Goal: Information Seeking & Learning: Understand process/instructions

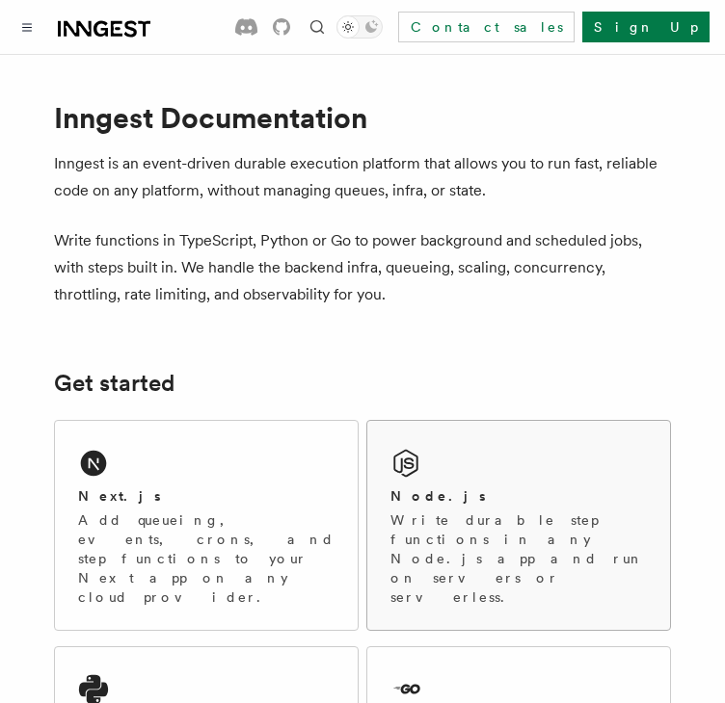
click at [461, 531] on p "Write durable step functions in any Node.js app and run on servers or serverles…" at bounding box center [518, 559] width 256 height 96
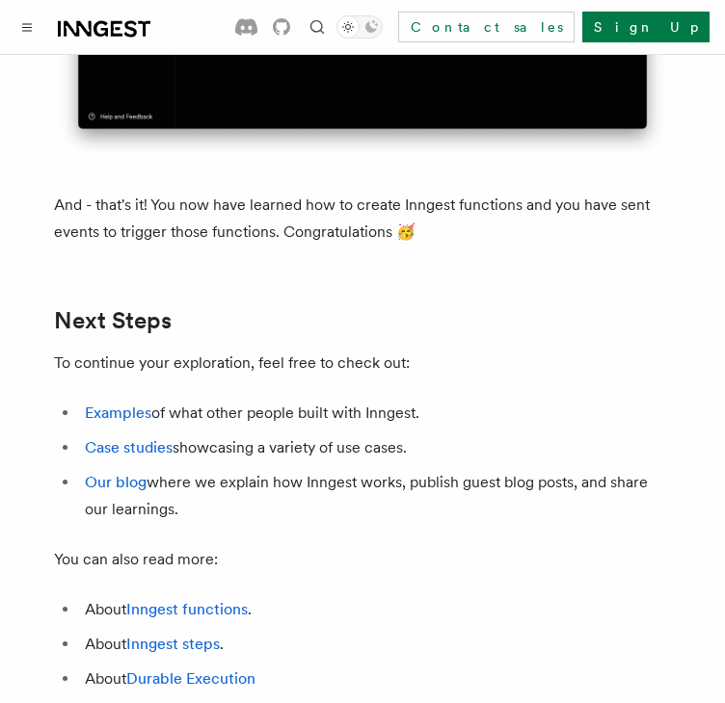
scroll to position [11420, 0]
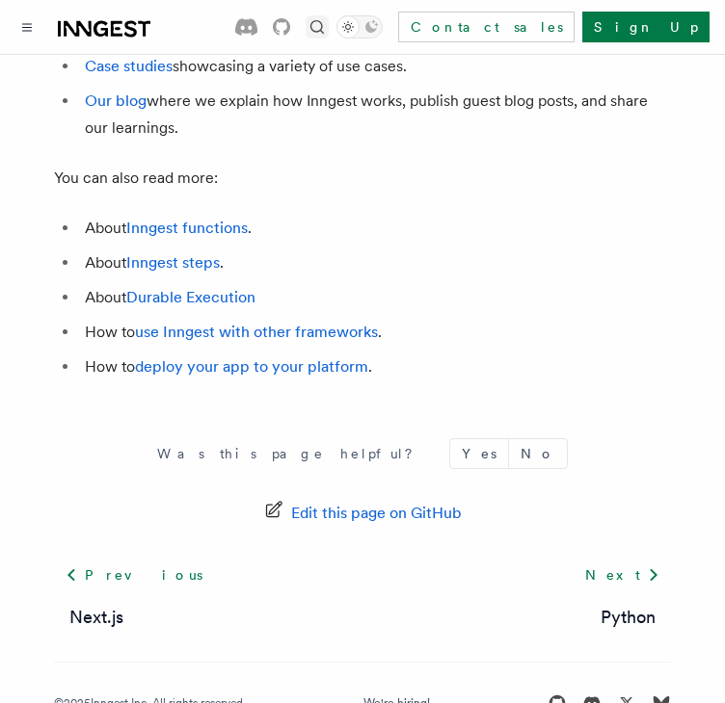
click at [327, 36] on icon "Find something..." at bounding box center [316, 26] width 19 height 19
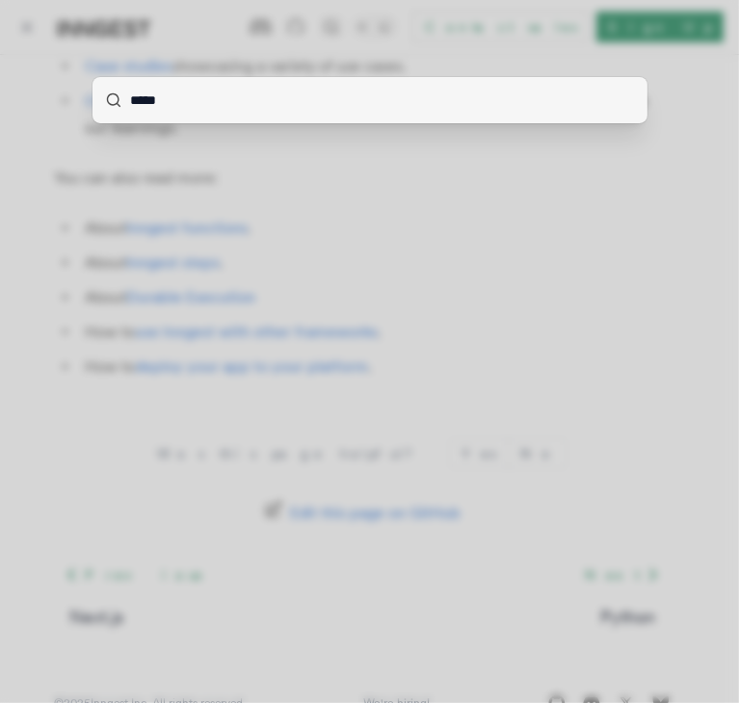
type input "******"
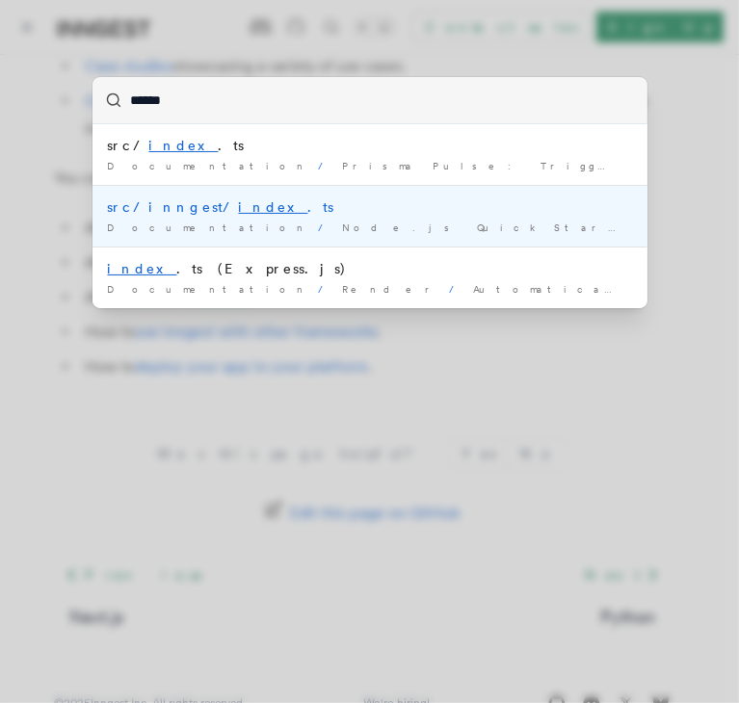
click at [166, 210] on div "src/inngest/ index .ts" at bounding box center [370, 207] width 524 height 19
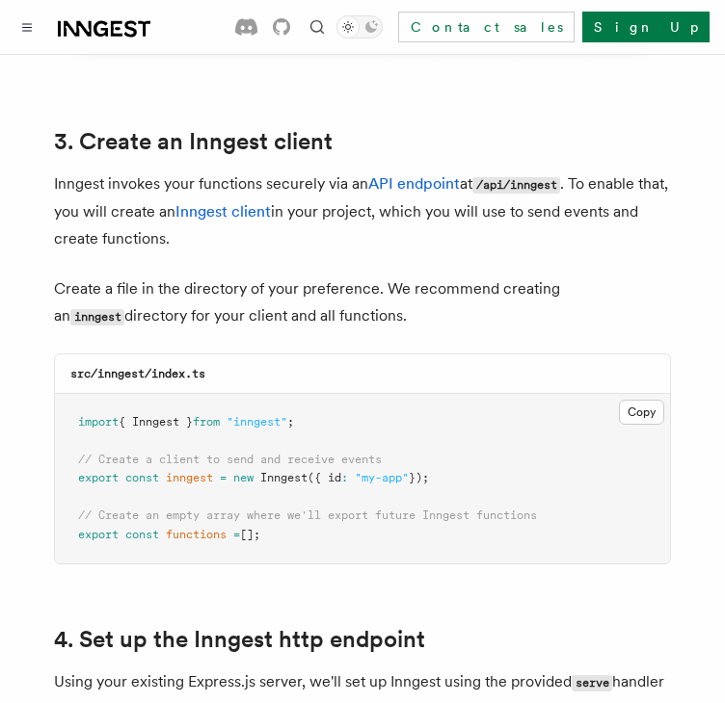
scroll to position [2418, 0]
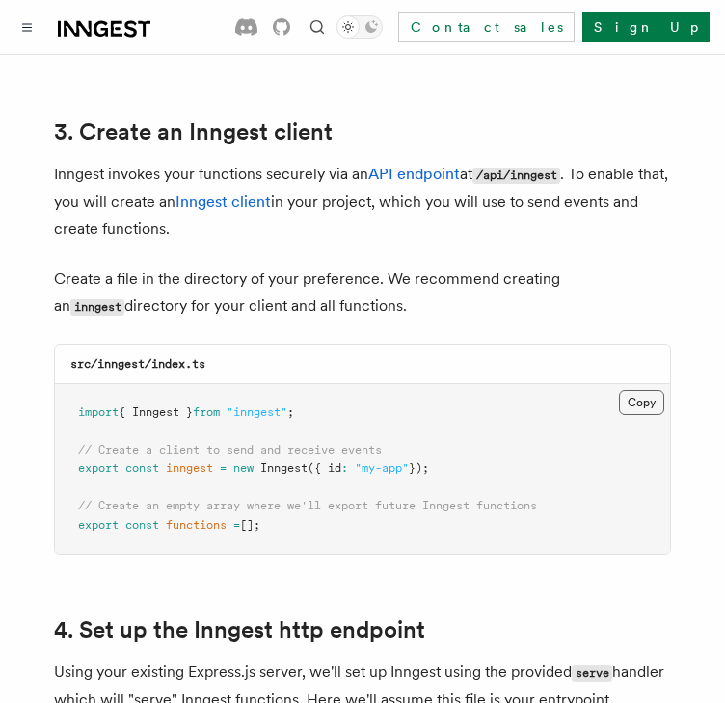
click at [632, 390] on button "Copy Copied" at bounding box center [641, 402] width 45 height 25
click at [324, 31] on icon "Find something..." at bounding box center [316, 26] width 13 height 13
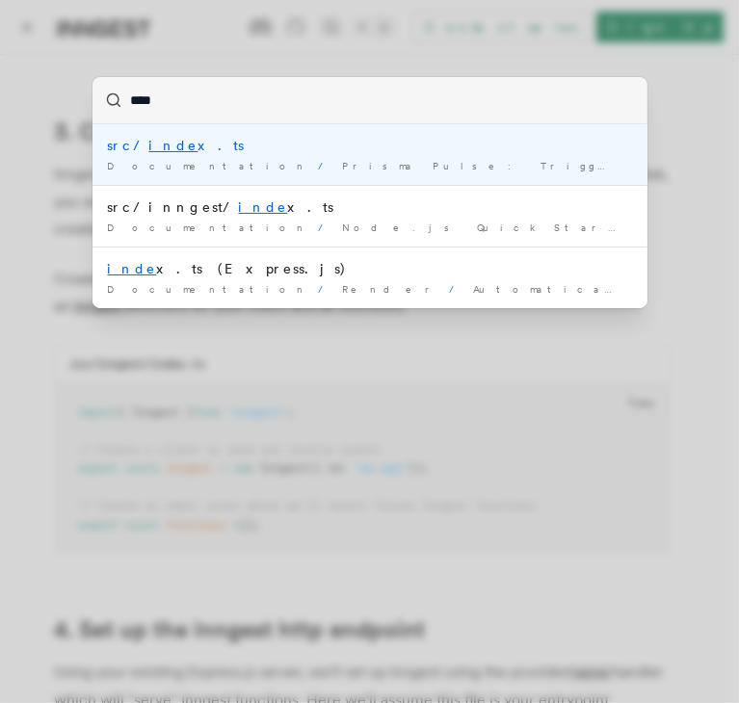
type input "*****"
click at [161, 147] on mark "index" at bounding box center [183, 145] width 69 height 15
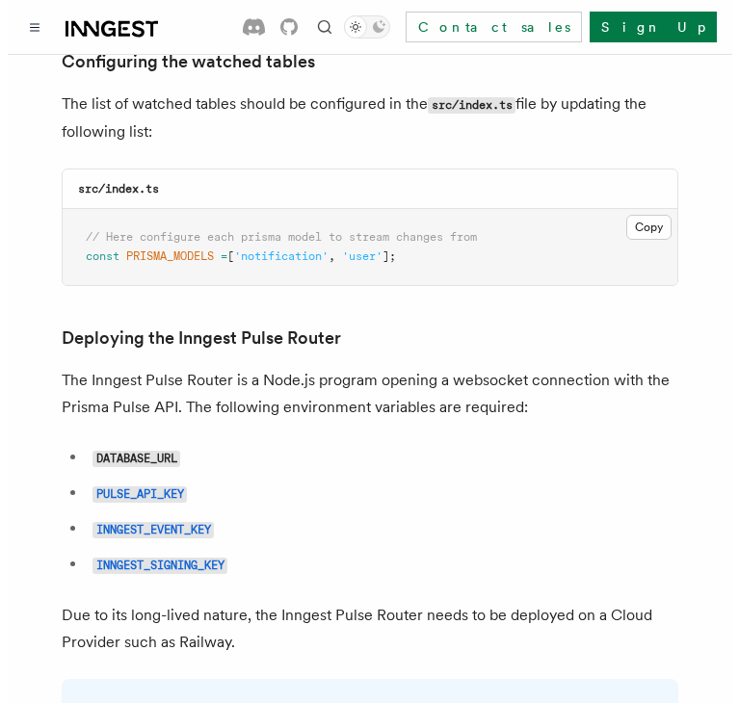
scroll to position [46, 0]
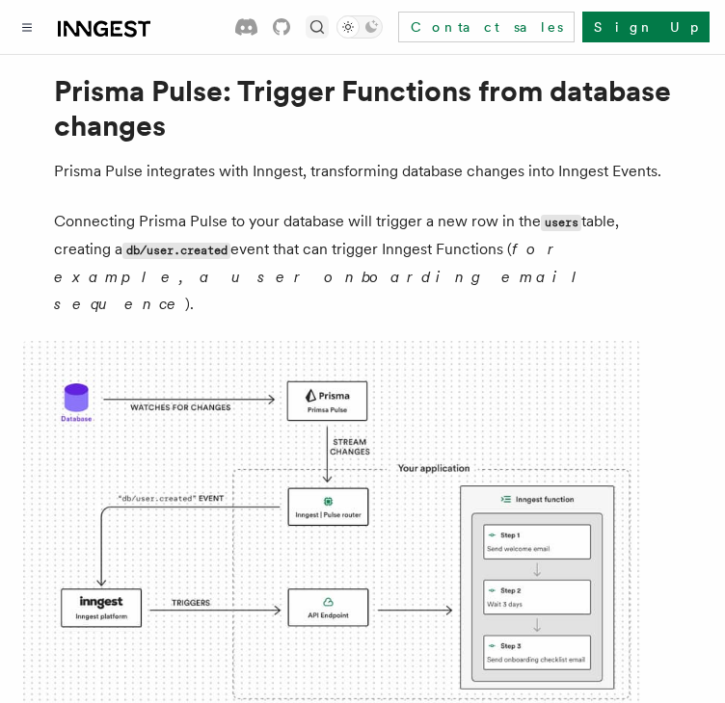
click at [329, 37] on button "Find something..." at bounding box center [316, 26] width 23 height 23
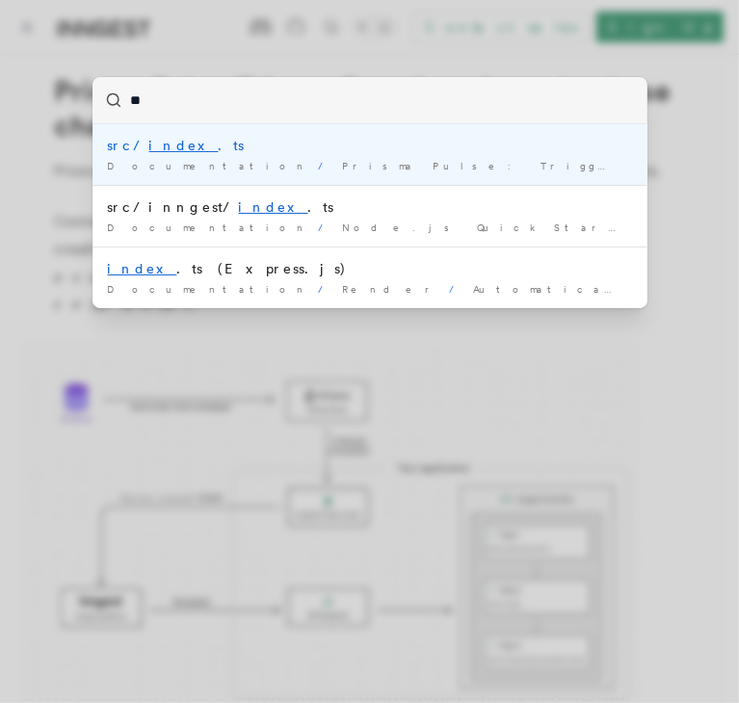
type input "*"
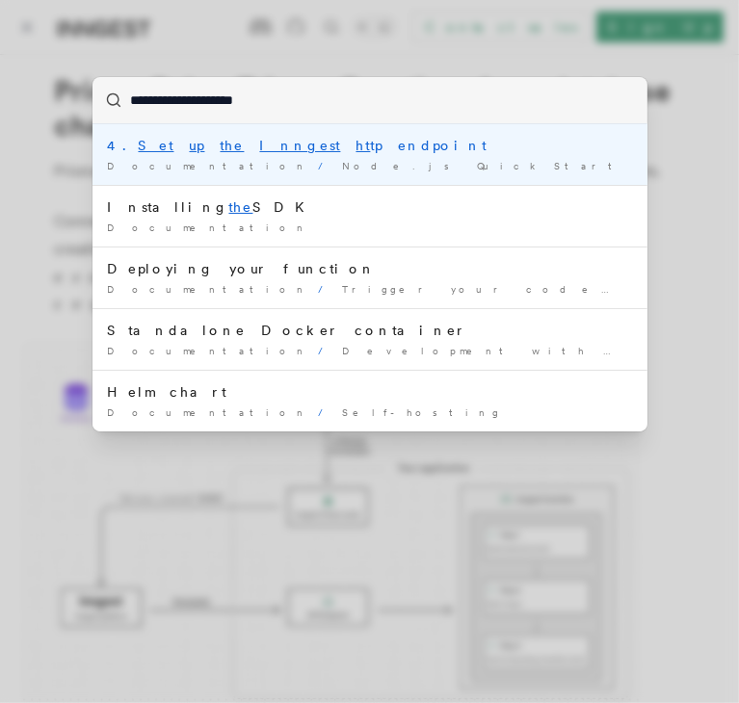
type input "**********"
click at [260, 145] on mark "Inngest" at bounding box center [300, 145] width 81 height 15
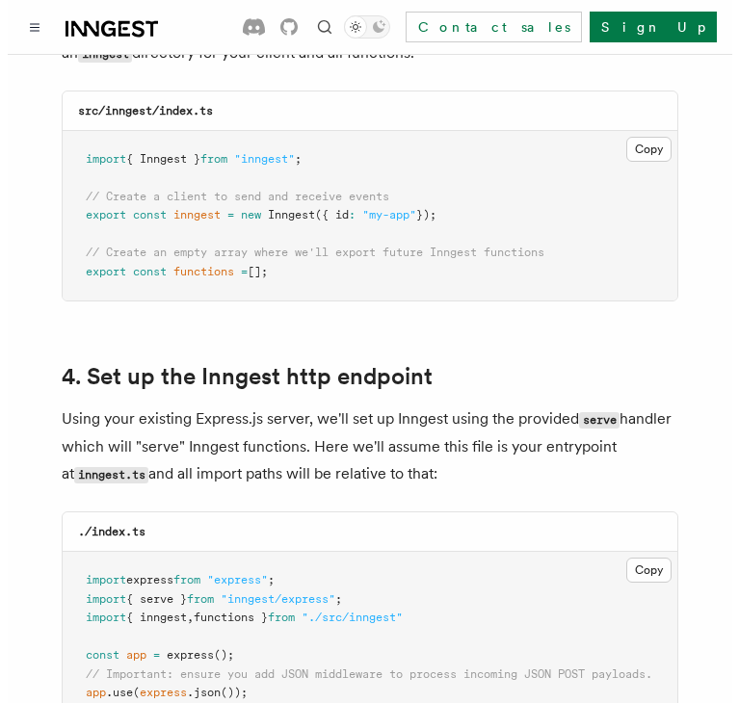
scroll to position [2948, 0]
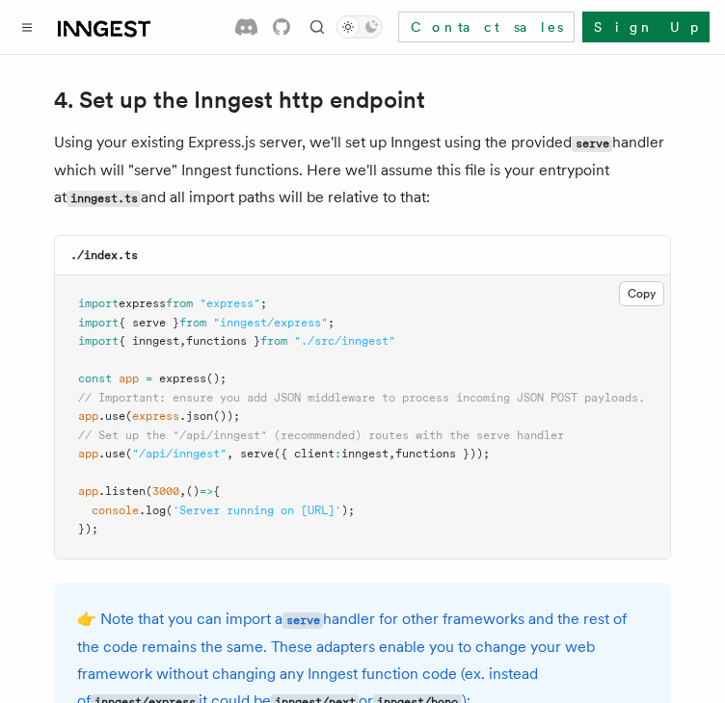
drag, startPoint x: 76, startPoint y: 431, endPoint x: 543, endPoint y: 432, distance: 467.3
click at [543, 432] on pre "import express from "express" ; import { serve } from "inngest/express" ; impor…" at bounding box center [362, 417] width 615 height 283
copy span "app .use ( "/api/inngest" , serve ({ client : inngest , functions }));"
click at [33, 21] on button "Toggle navigation" at bounding box center [26, 26] width 23 height 23
